Goal: Task Accomplishment & Management: Manage account settings

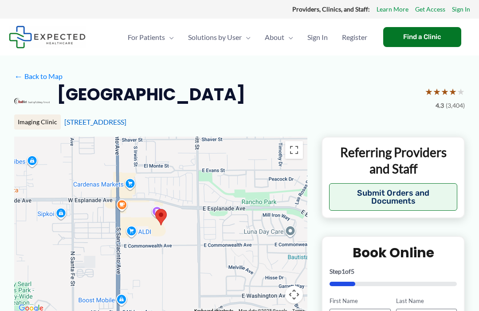
click at [318, 40] on span "Sign In" at bounding box center [317, 37] width 20 height 31
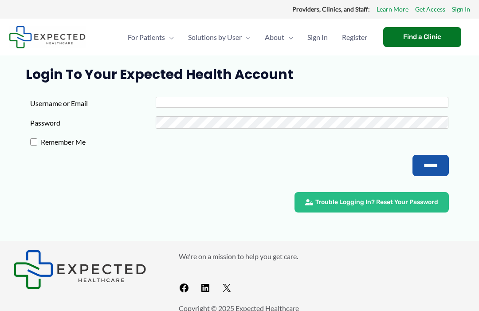
click at [247, 102] on input "Username or Email" at bounding box center [302, 102] width 292 height 11
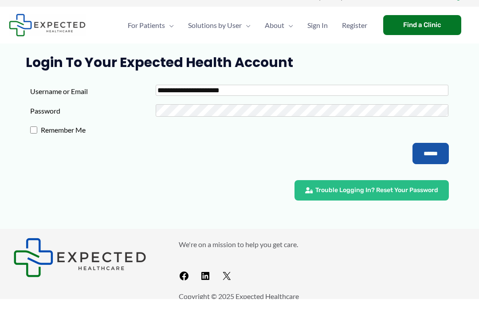
type input "**********"
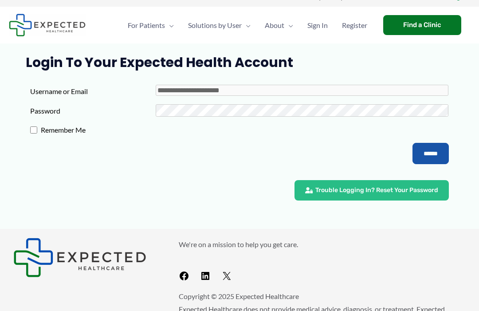
click at [431, 152] on input "******" at bounding box center [430, 153] width 36 height 21
